Goal: Information Seeking & Learning: Learn about a topic

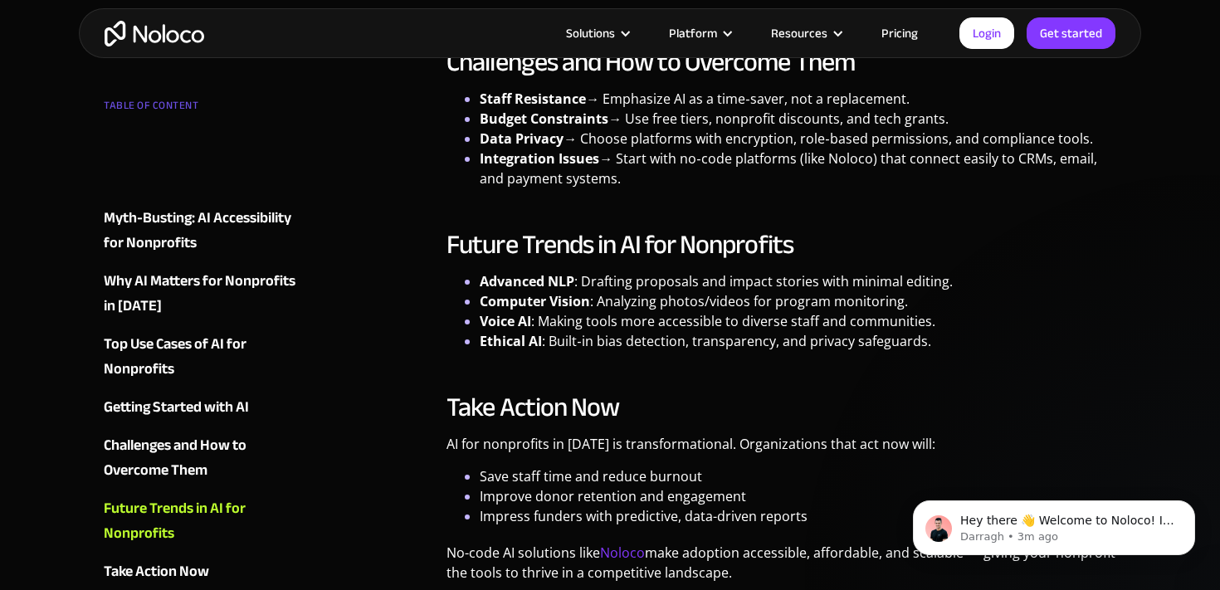
scroll to position [4468, 0]
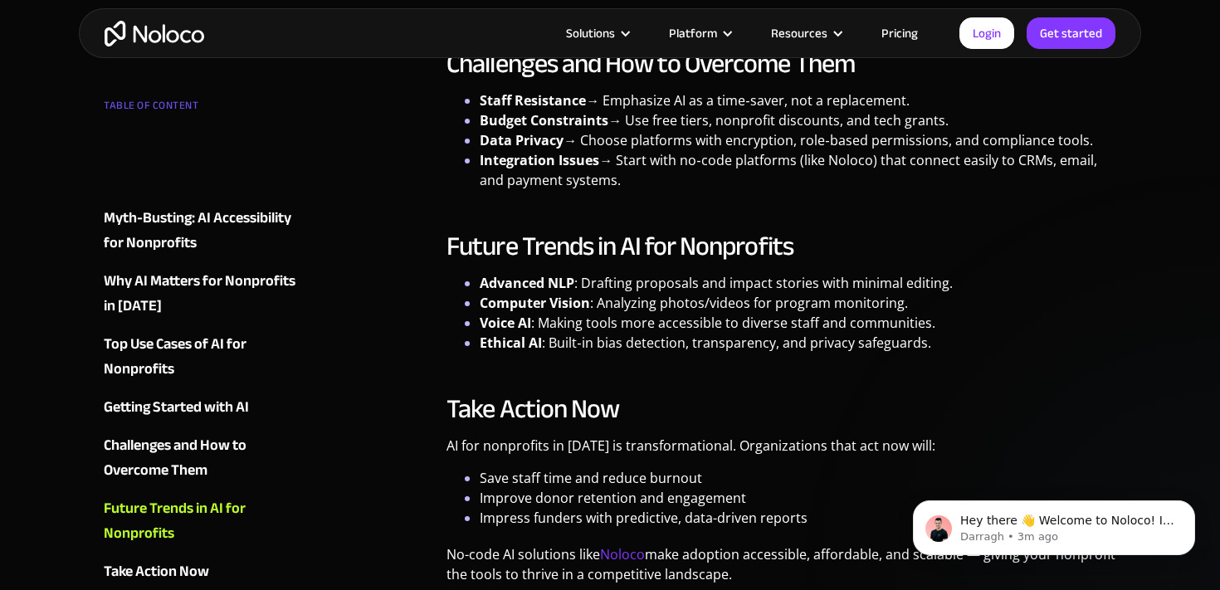
click at [900, 39] on link "Pricing" at bounding box center [900, 33] width 78 height 22
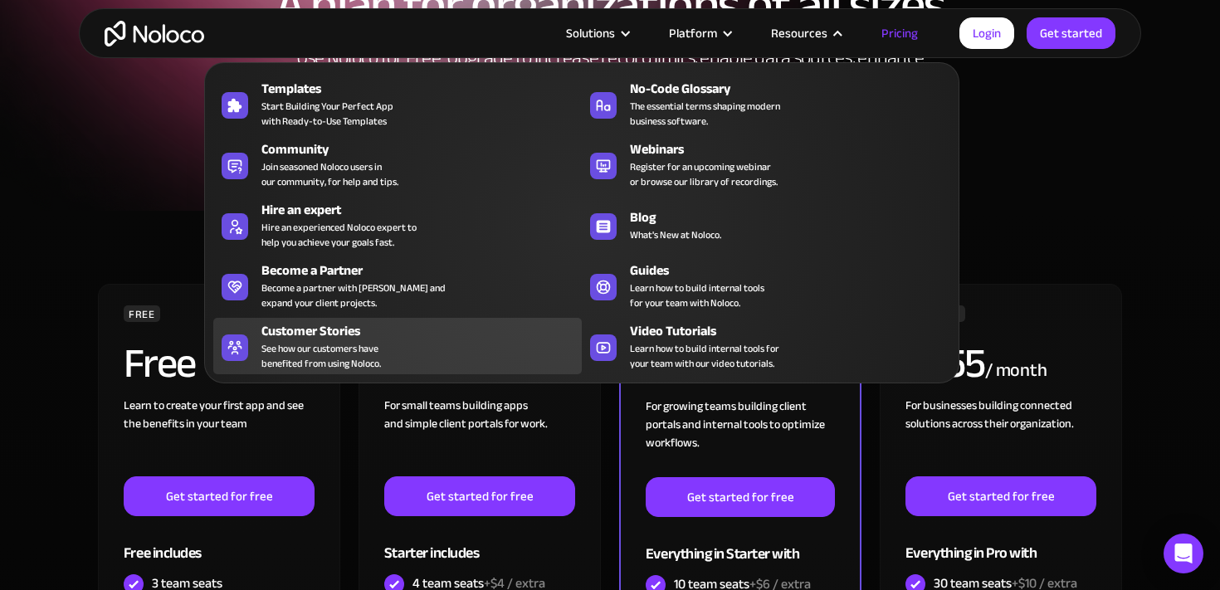
scroll to position [220, 0]
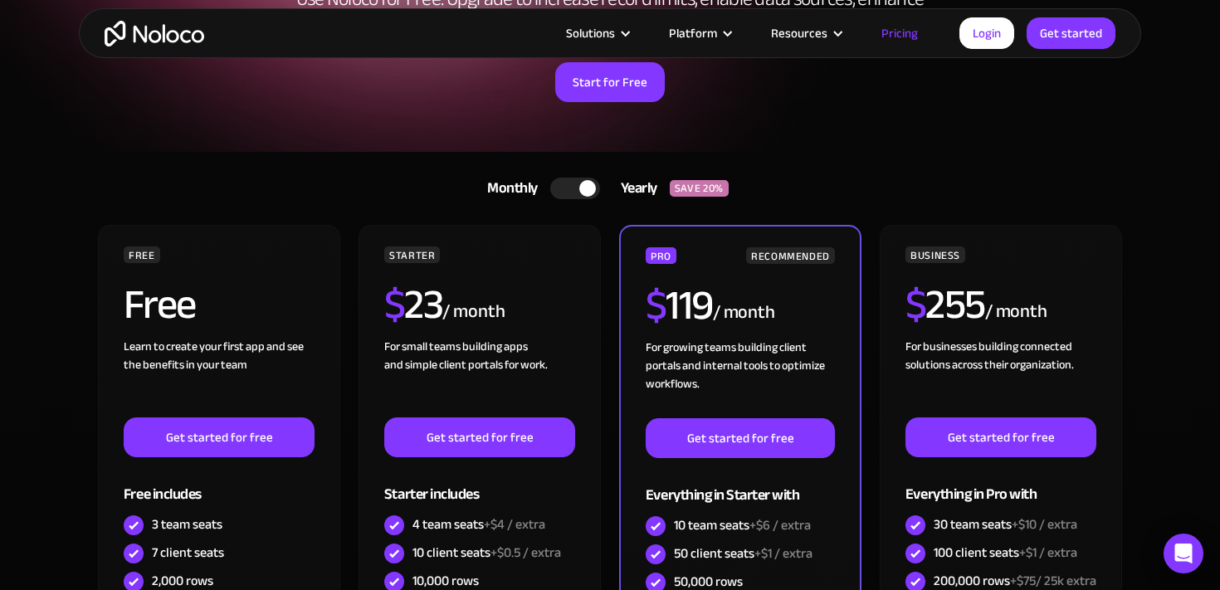
click at [127, 144] on div "A plan for organizations of all sizes Use Noloco for Free. Upgrade to increase …" at bounding box center [610, 28] width 1062 height 247
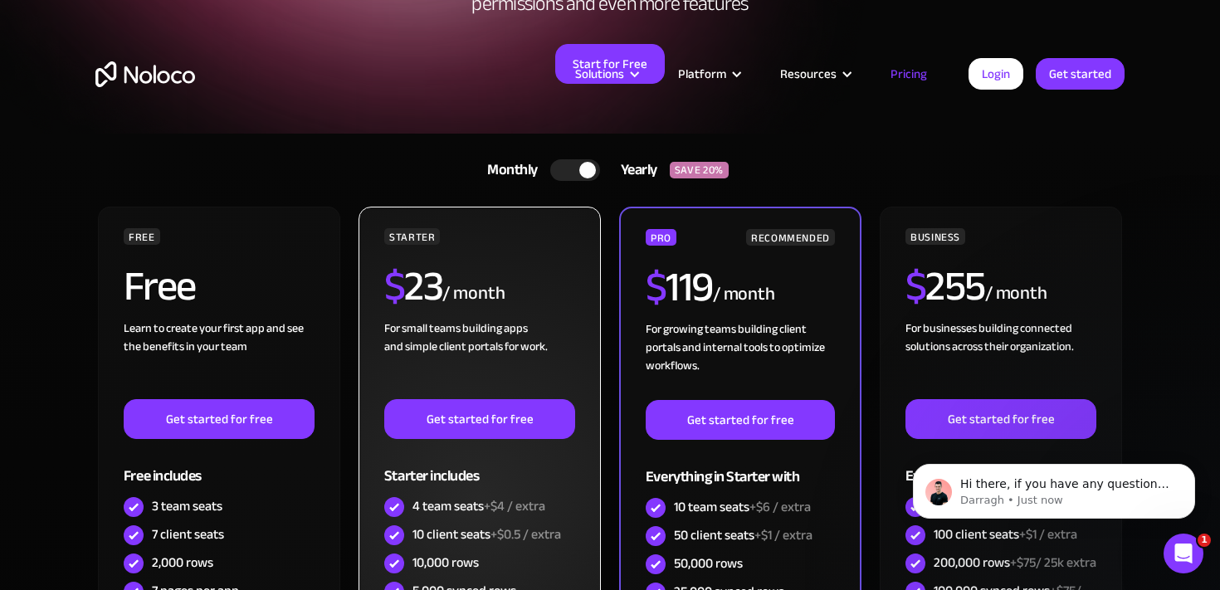
scroll to position [0, 0]
